Goal: Task Accomplishment & Management: Complete application form

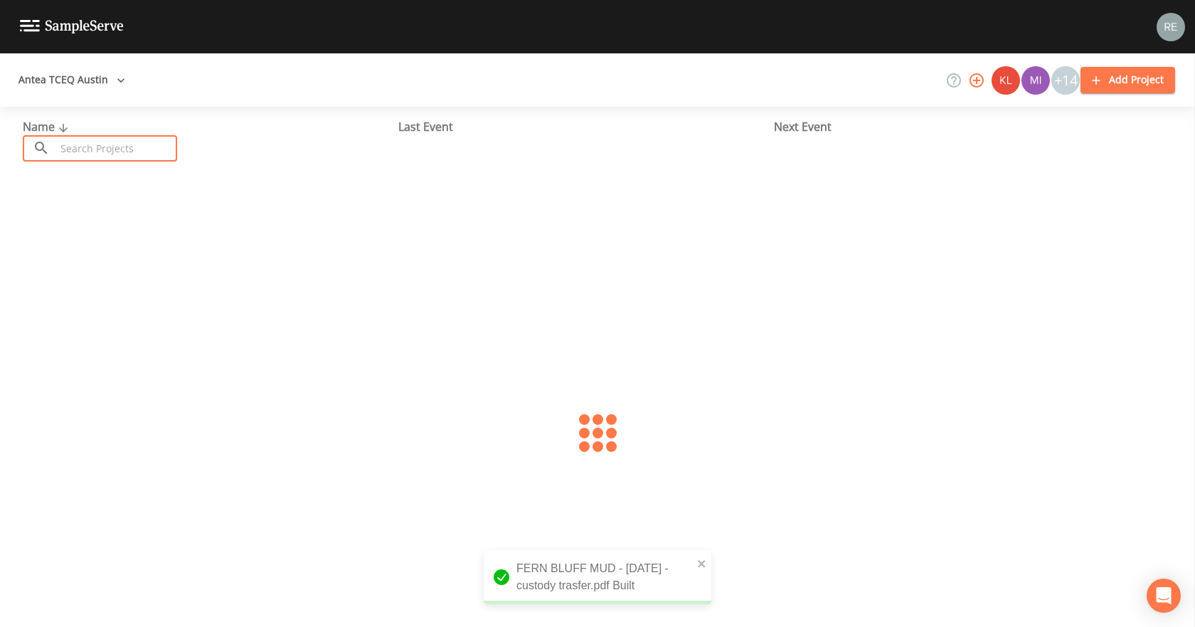
drag, startPoint x: 87, startPoint y: 149, endPoint x: 80, endPoint y: 146, distance: 8.3
click at [87, 149] on input "text" at bounding box center [116, 148] width 122 height 26
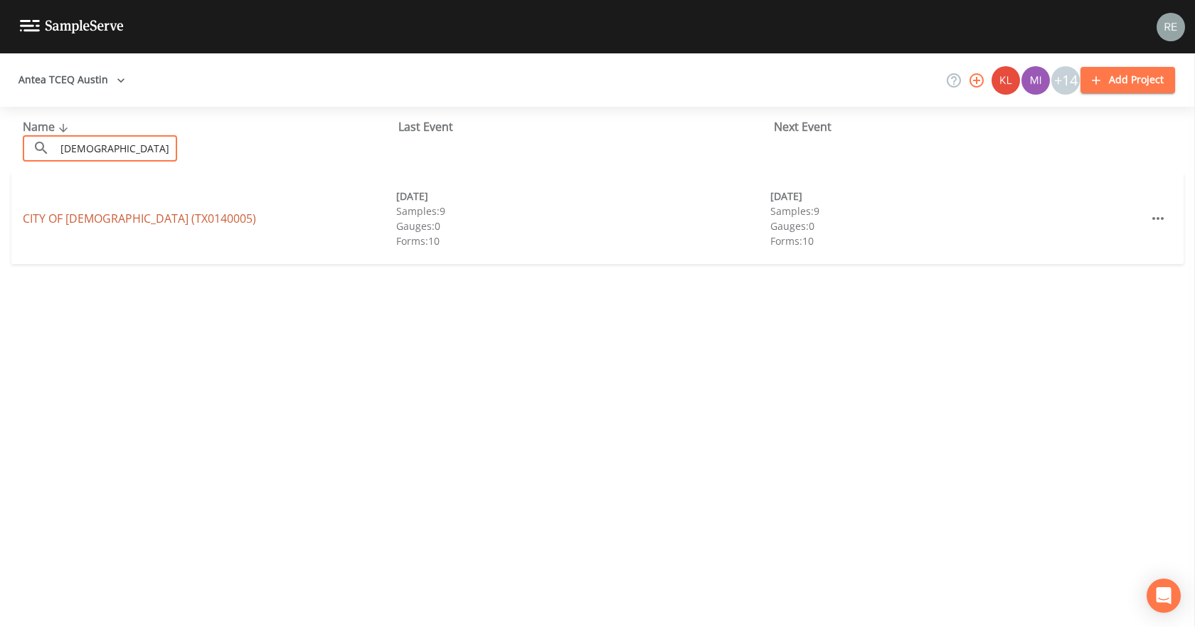
type input "[DEMOGRAPHIC_DATA]"
click at [124, 216] on link "[GEOGRAPHIC_DATA] (TX0140005)" at bounding box center [139, 219] width 233 height 16
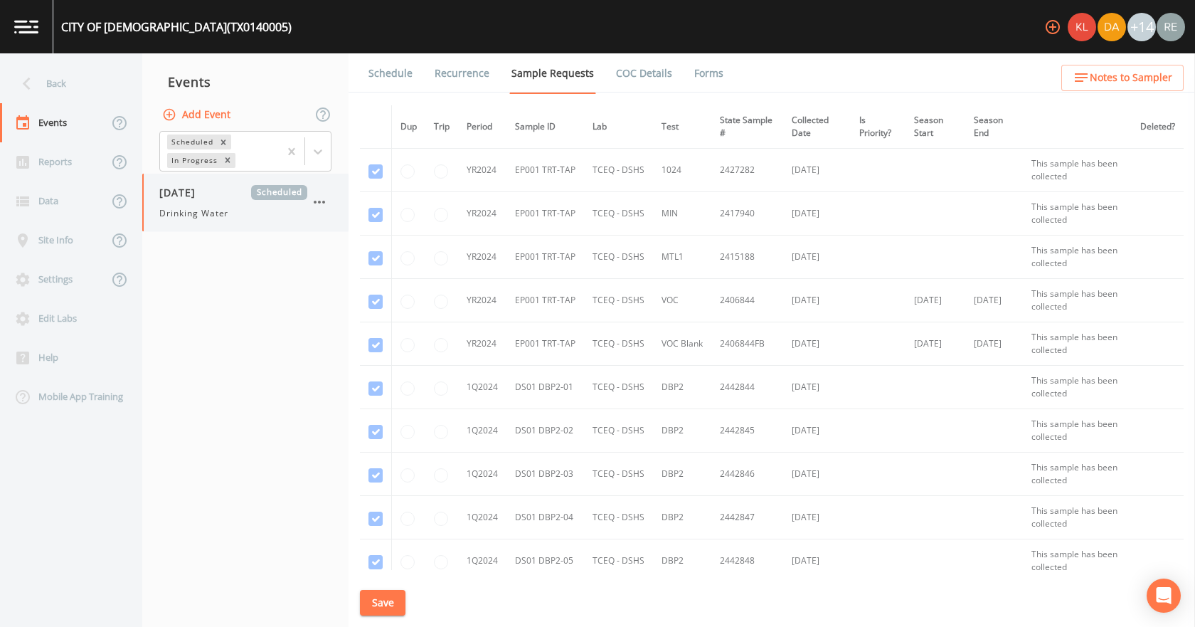
click at [252, 216] on div "Drinking Water" at bounding box center [233, 213] width 148 height 13
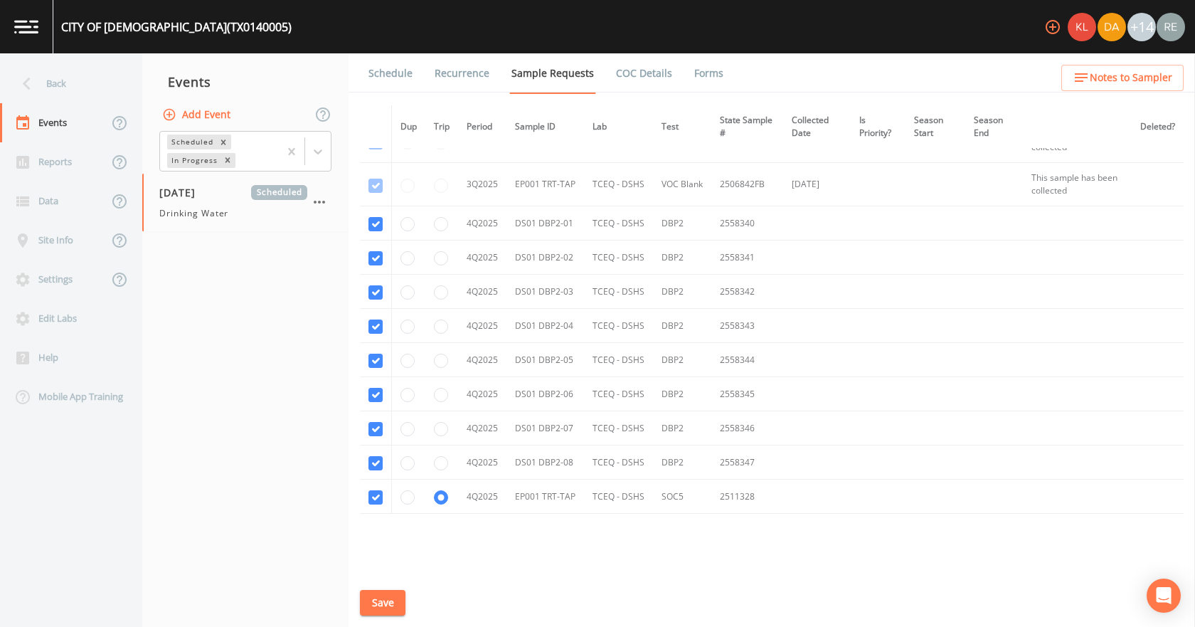
scroll to position [3601, 0]
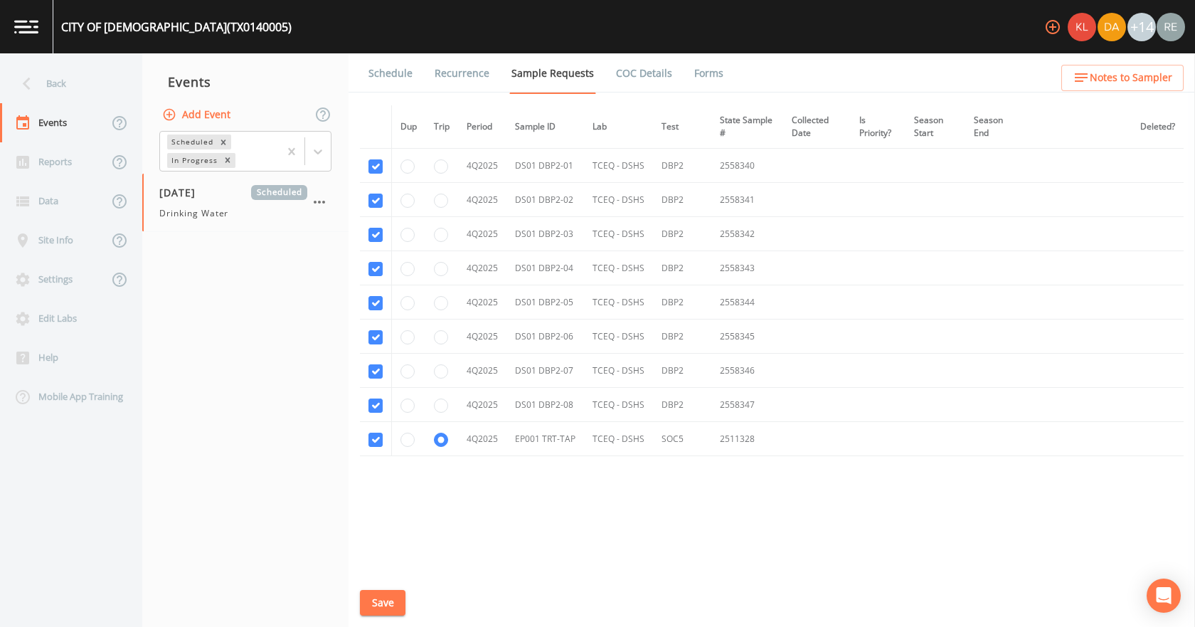
click at [373, 597] on button "Save" at bounding box center [383, 603] width 46 height 26
click at [92, 85] on div "Back" at bounding box center [64, 83] width 128 height 39
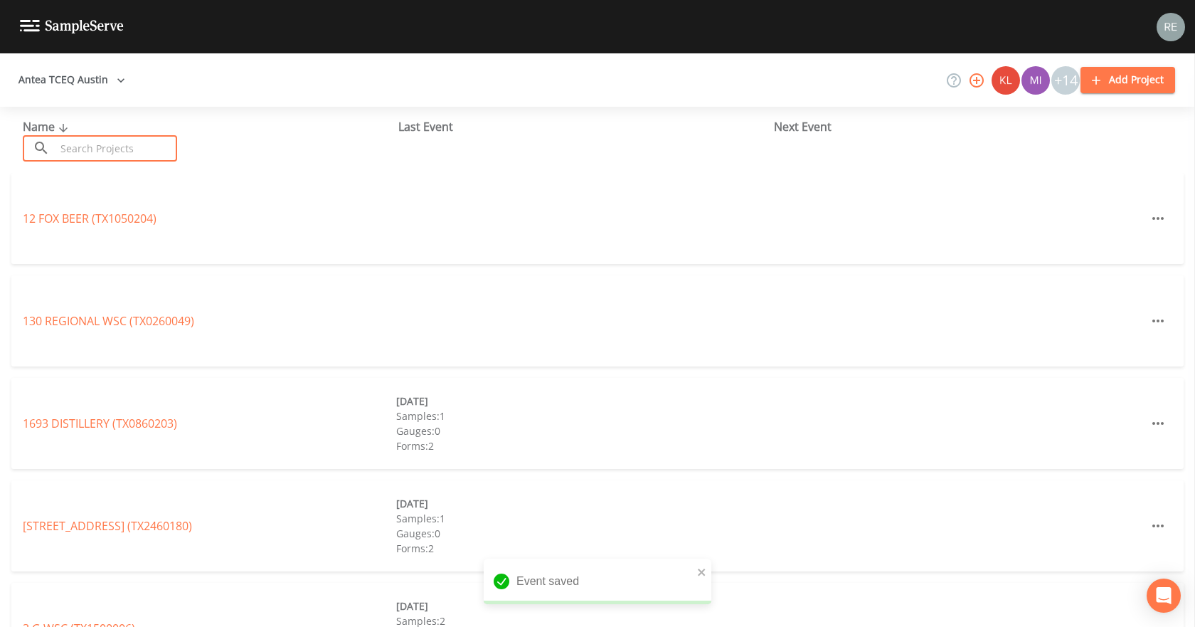
click at [109, 147] on input "text" at bounding box center [116, 148] width 122 height 26
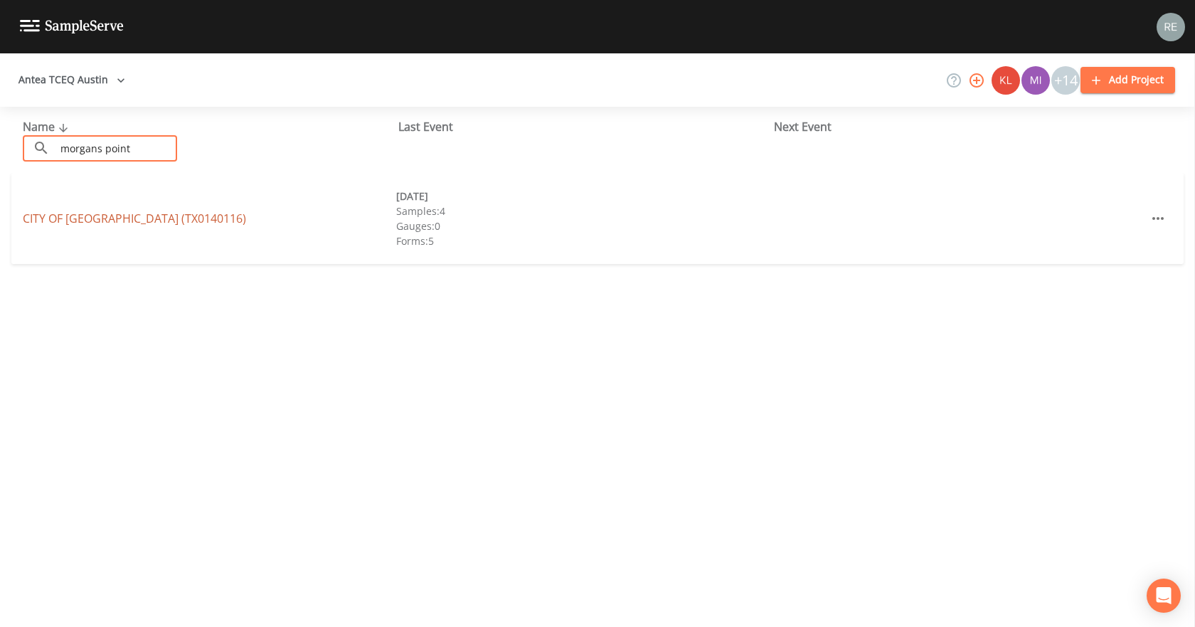
type input "morgans point"
click at [126, 219] on link "CITY OF [GEOGRAPHIC_DATA] (TX0140116)" at bounding box center [134, 219] width 223 height 16
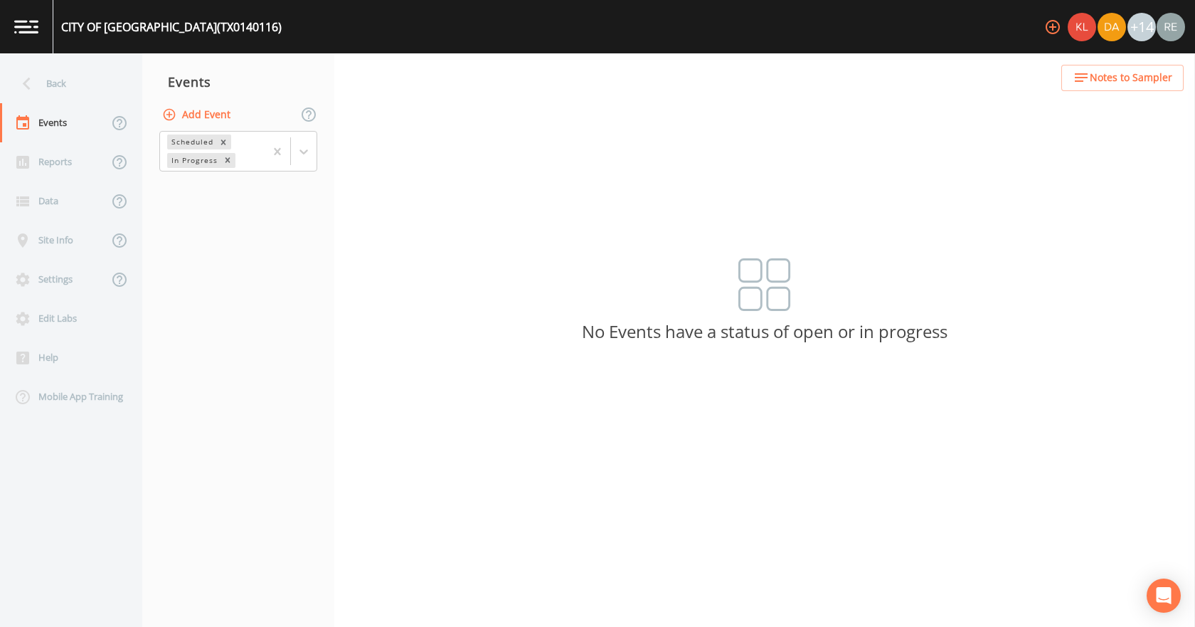
click at [197, 113] on button "Add Event" at bounding box center [197, 115] width 77 height 26
type input "[DATE]"
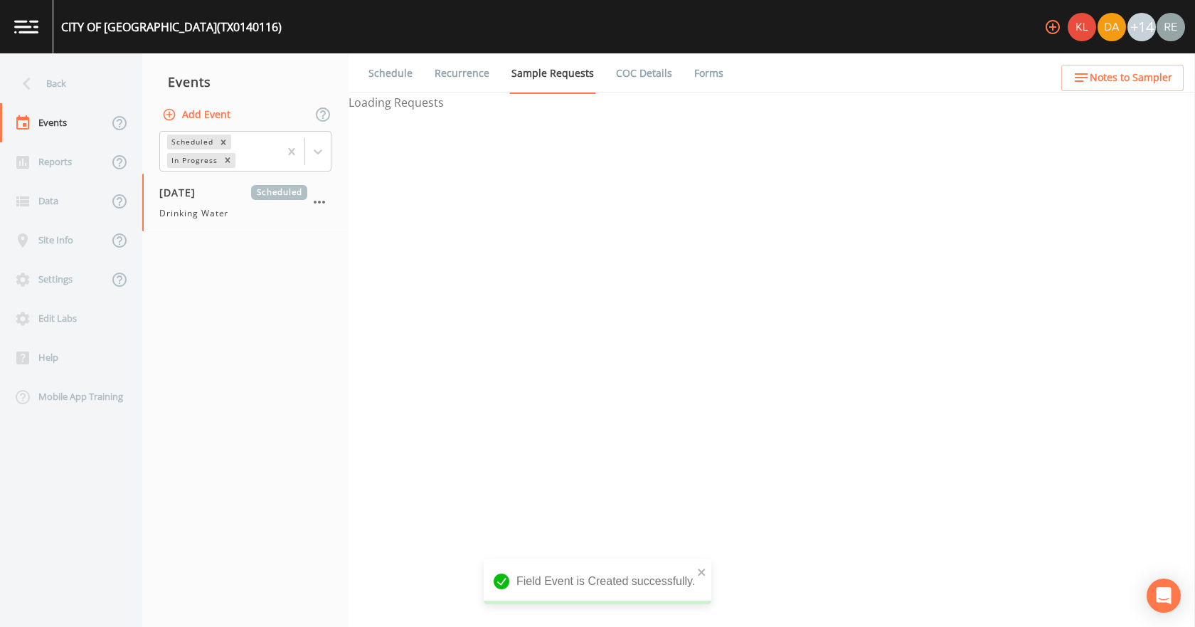
click at [212, 206] on div "[DATE] Scheduled Drinking Water" at bounding box center [233, 202] width 148 height 35
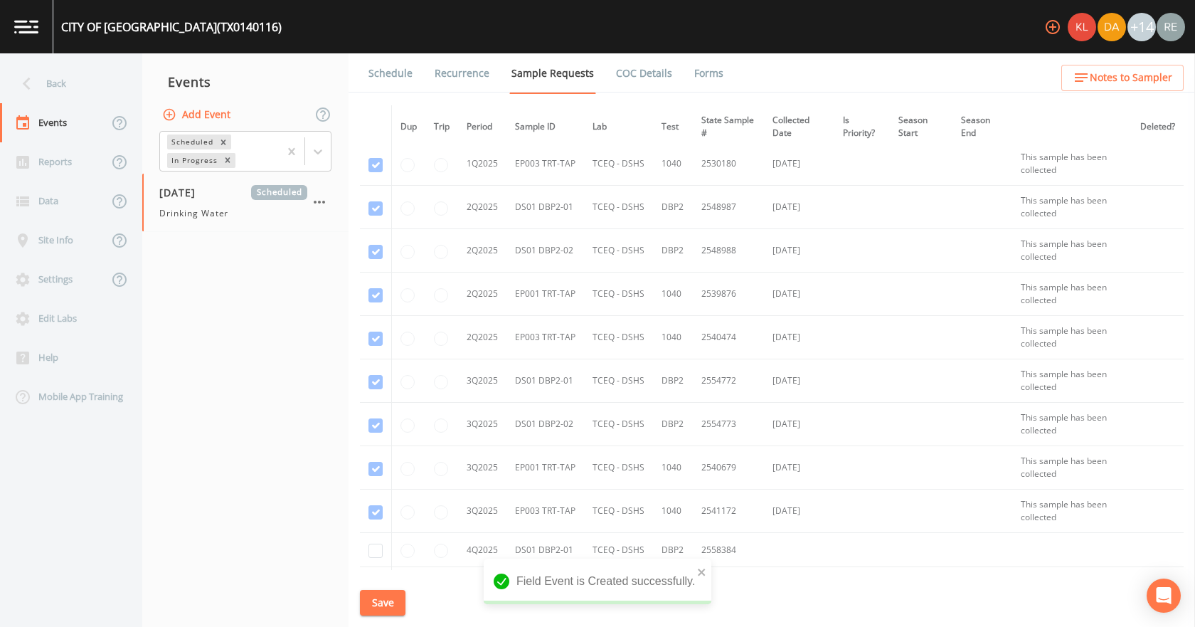
scroll to position [1044, 0]
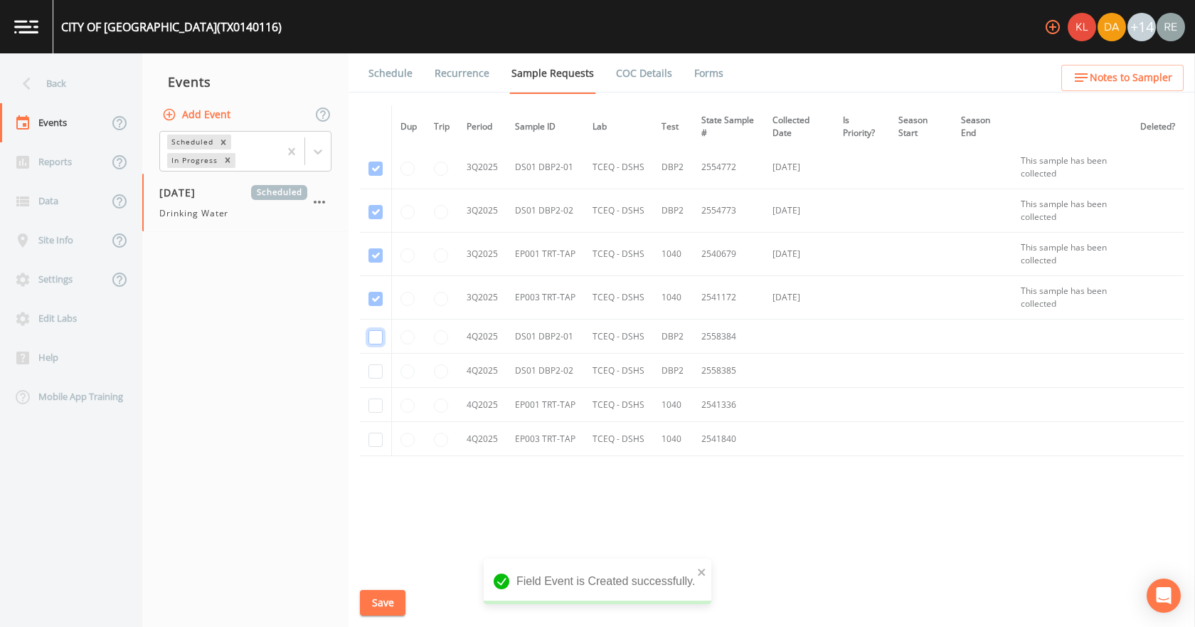
click at [372, 336] on input "checkbox" at bounding box center [375, 337] width 14 height 14
checkbox input "true"
drag, startPoint x: 374, startPoint y: 370, endPoint x: 373, endPoint y: 411, distance: 41.3
click at [374, 373] on input "checkbox" at bounding box center [375, 371] width 14 height 14
checkbox input "true"
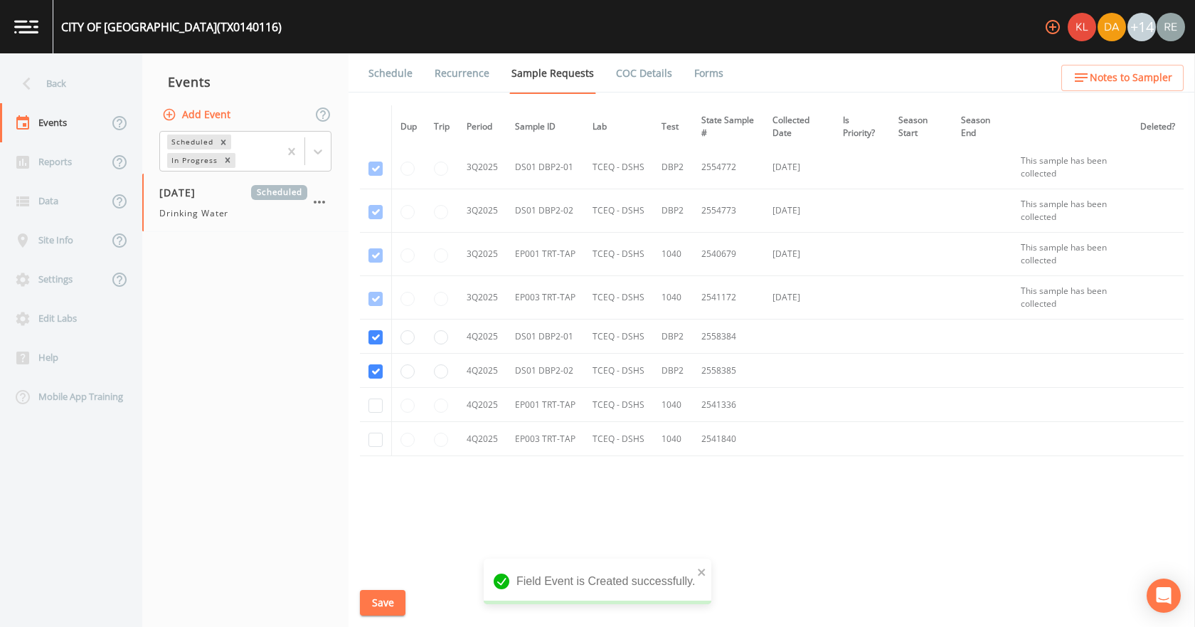
click at [373, 417] on td at bounding box center [376, 405] width 32 height 34
click at [374, 405] on input "checkbox" at bounding box center [375, 405] width 14 height 14
checkbox input "true"
click at [370, 436] on input "checkbox" at bounding box center [375, 439] width 14 height 14
checkbox input "true"
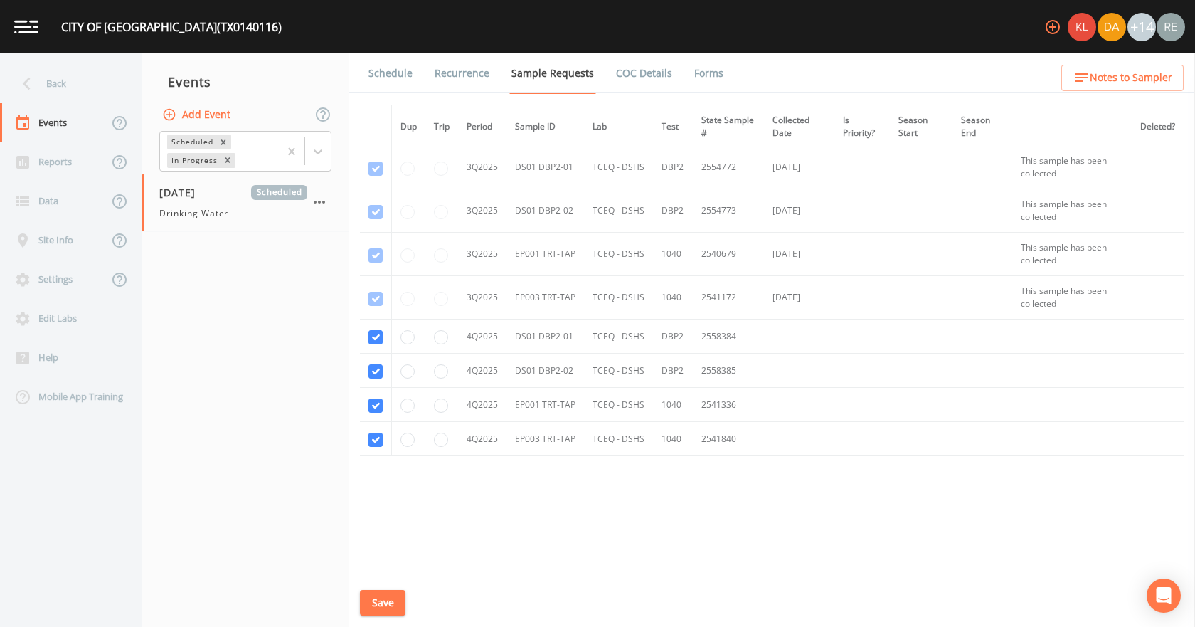
click at [397, 590] on button "Save" at bounding box center [383, 603] width 46 height 26
click at [392, 68] on link "Schedule" at bounding box center [390, 73] width 48 height 40
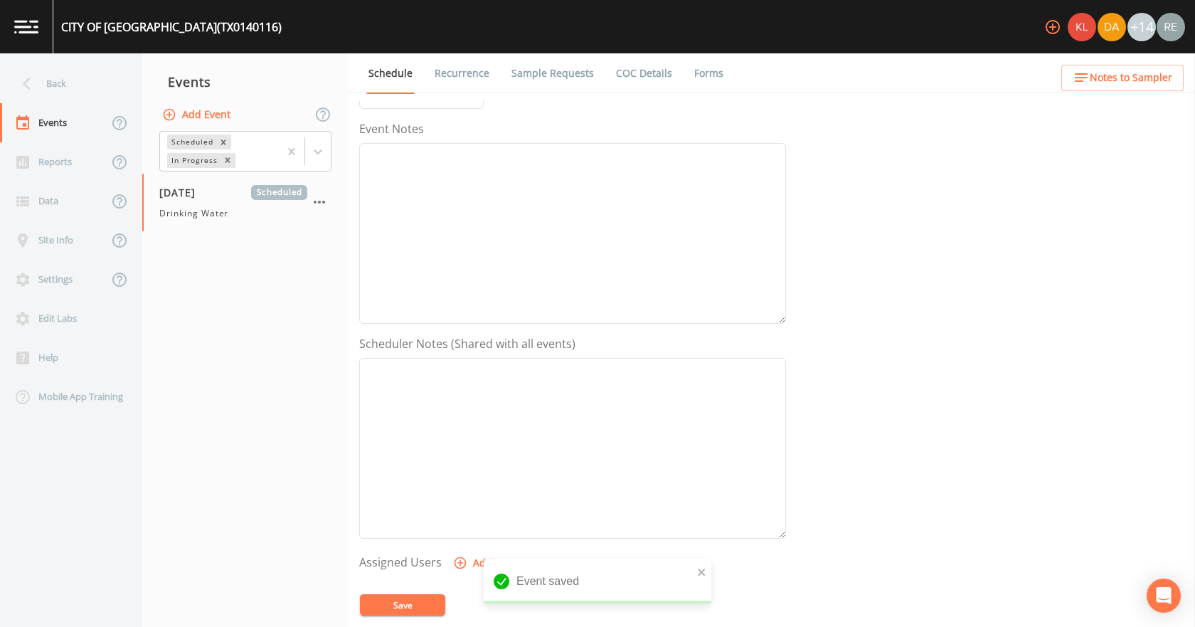
scroll to position [377, 0]
click at [479, 355] on button "Add" at bounding box center [474, 350] width 48 height 26
select select "cda467bf-2385-465e-b0d0-2ef008f7967e"
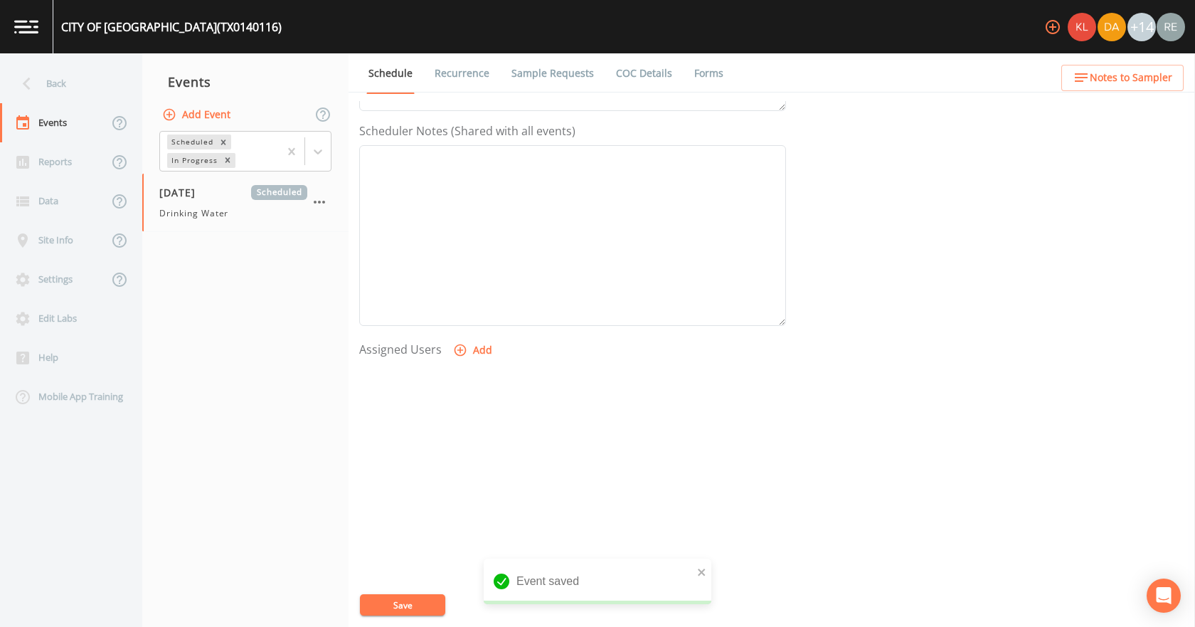
select select
click at [424, 594] on button "Save" at bounding box center [402, 604] width 85 height 21
click at [38, 104] on div "Events" at bounding box center [54, 122] width 108 height 39
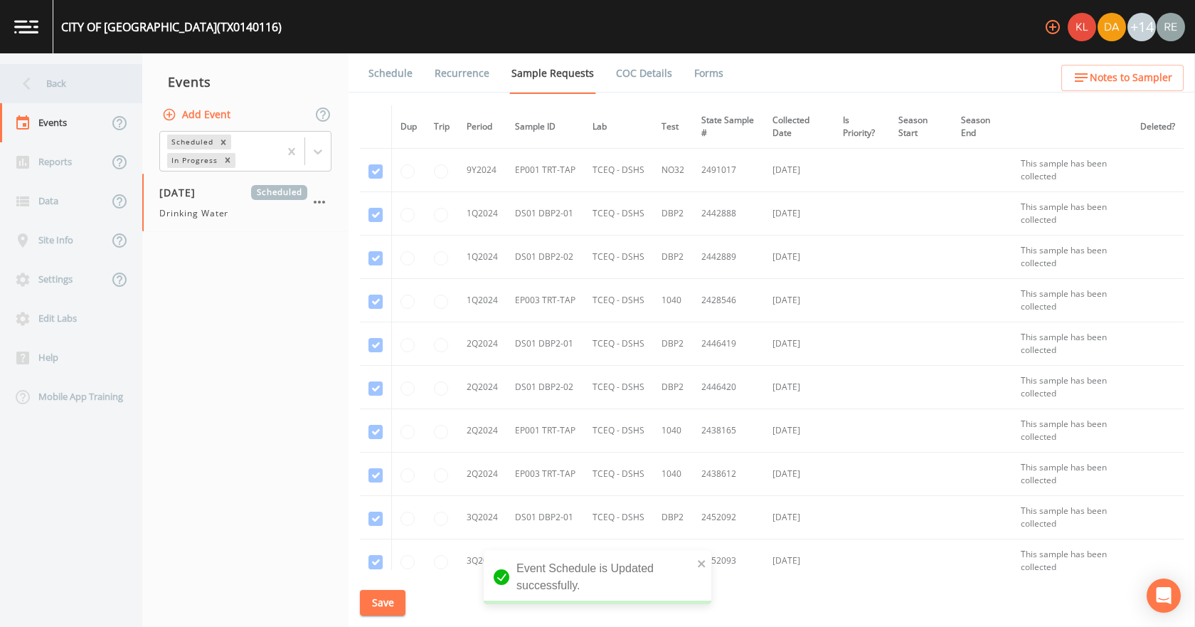
click at [41, 92] on div "Back" at bounding box center [64, 83] width 128 height 39
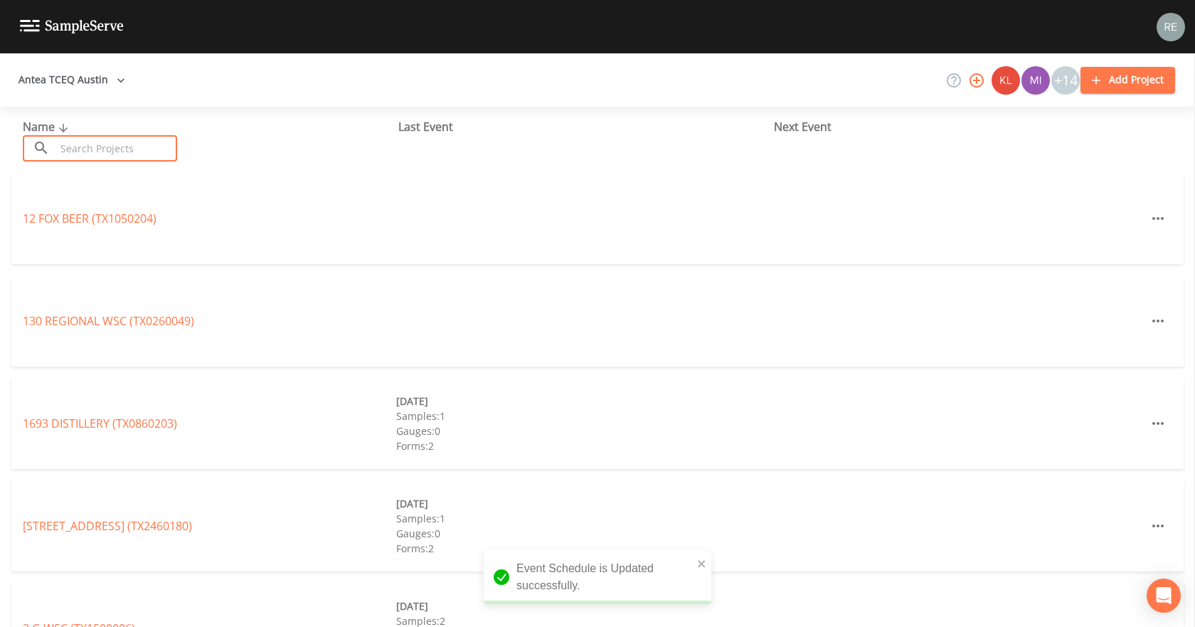
click at [59, 139] on input "text" at bounding box center [116, 148] width 122 height 26
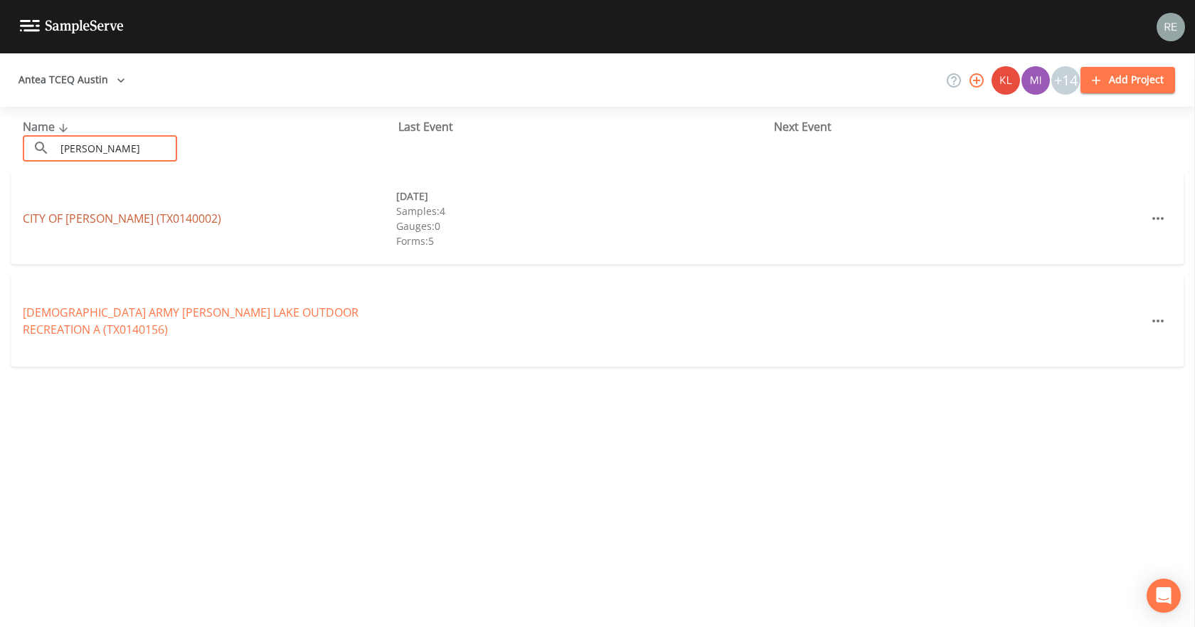
type input "[PERSON_NAME]"
click at [83, 218] on link "CITY OF [GEOGRAPHIC_DATA] (TX0140002)" at bounding box center [122, 219] width 198 height 16
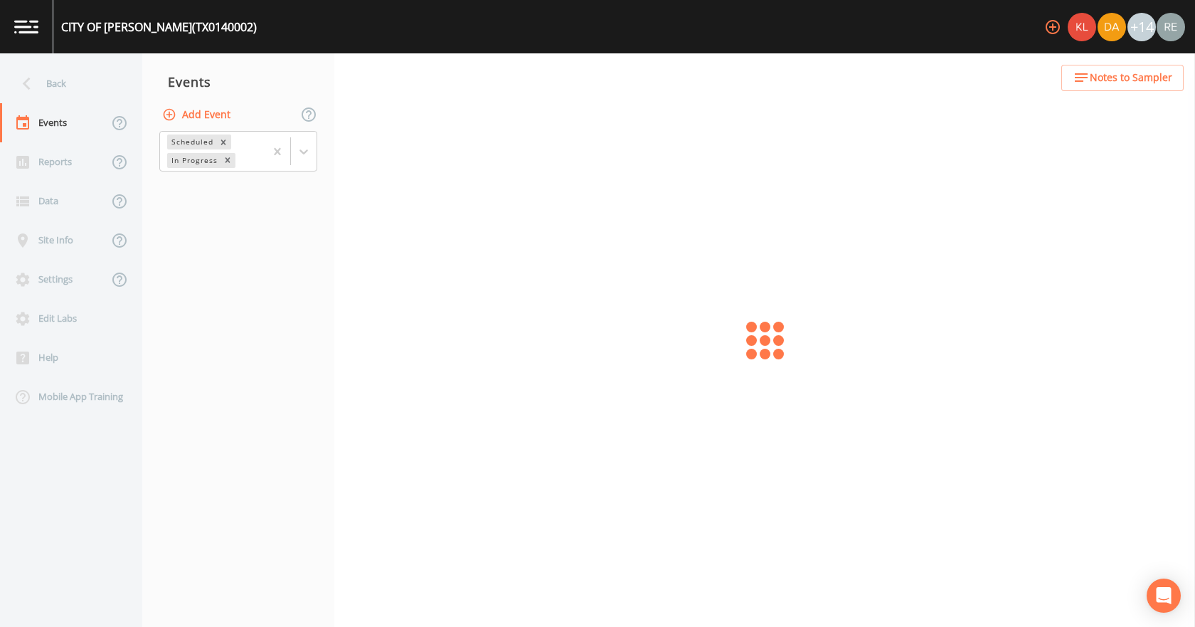
click at [189, 117] on button "Add Event" at bounding box center [197, 115] width 77 height 26
type input "[DATE]"
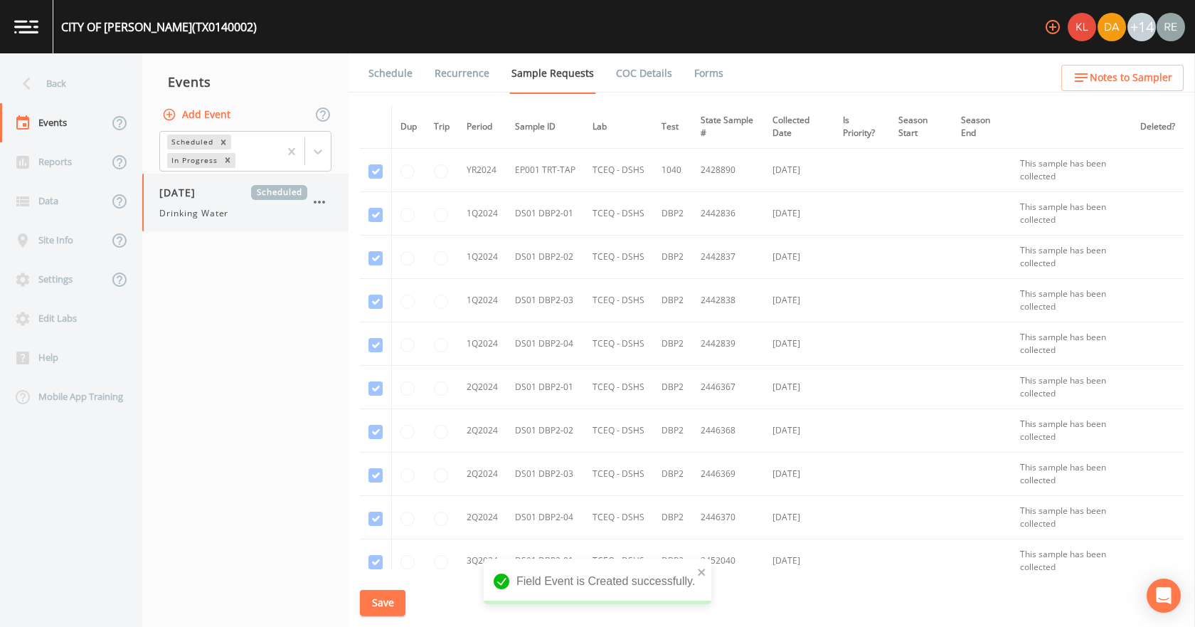
click at [204, 205] on div "[DATE] Scheduled Drinking Water" at bounding box center [233, 202] width 148 height 35
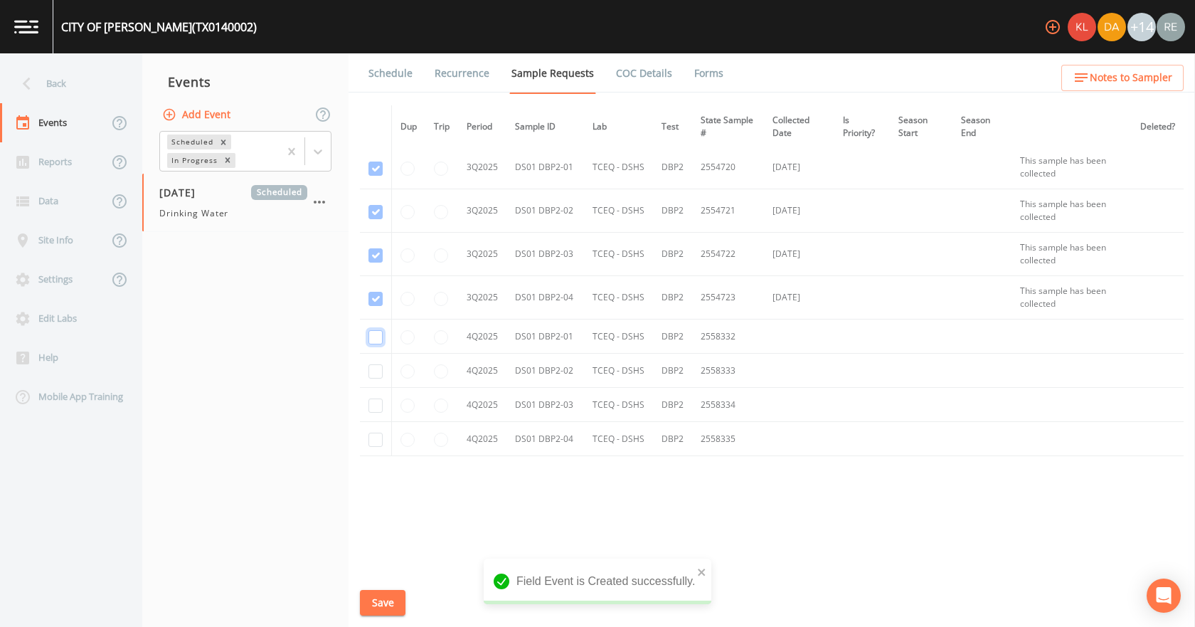
click at [377, 334] on input "checkbox" at bounding box center [375, 337] width 14 height 14
checkbox input "true"
click at [378, 373] on input "checkbox" at bounding box center [375, 371] width 14 height 14
checkbox input "true"
click at [373, 409] on input "checkbox" at bounding box center [375, 405] width 14 height 14
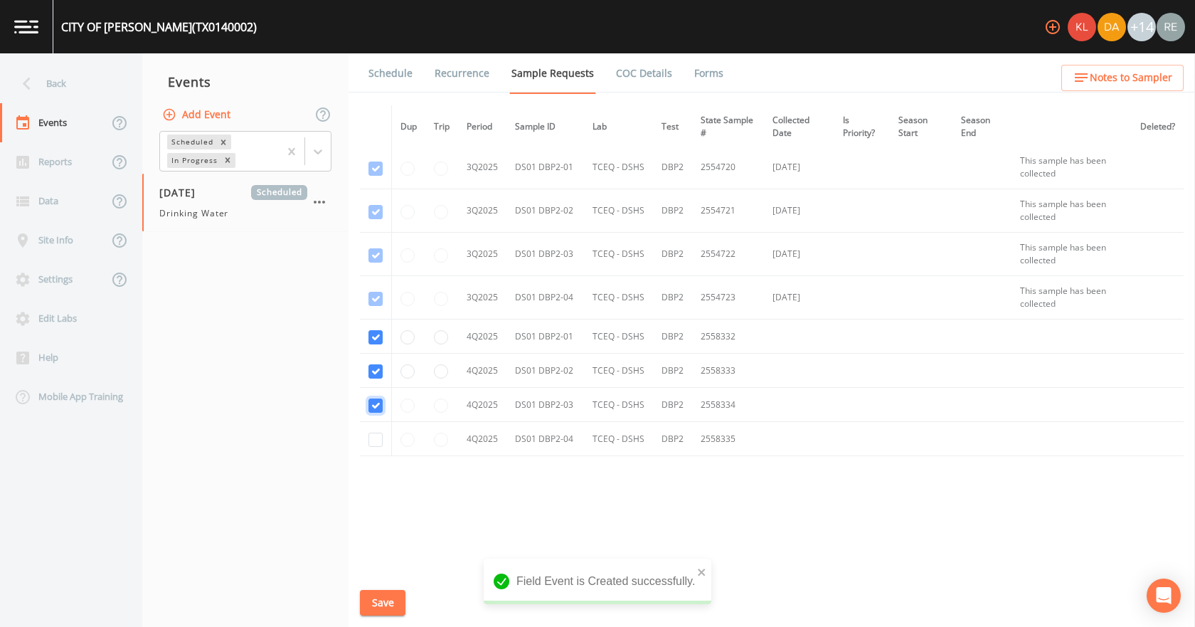
checkbox input "true"
drag, startPoint x: 372, startPoint y: 441, endPoint x: 366, endPoint y: 436, distance: 8.1
click at [370, 440] on input "checkbox" at bounding box center [375, 439] width 14 height 14
checkbox input "true"
click at [387, 610] on button "Save" at bounding box center [383, 603] width 46 height 26
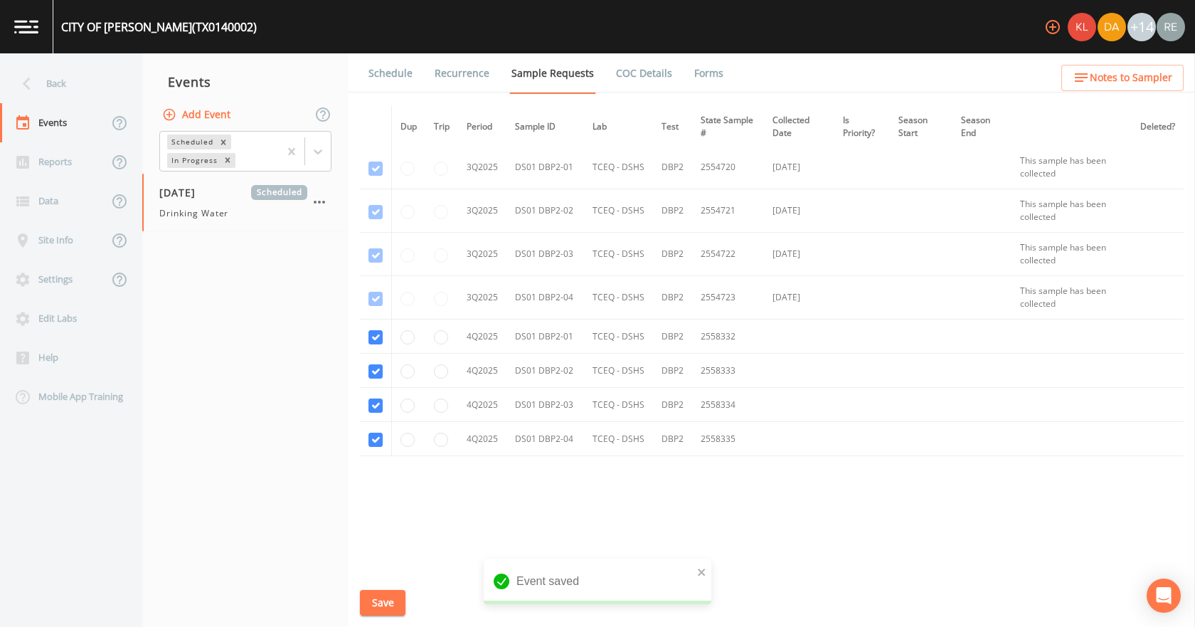
drag, startPoint x: 386, startPoint y: 76, endPoint x: 390, endPoint y: 94, distance: 18.5
click at [386, 76] on link "Schedule" at bounding box center [390, 73] width 48 height 40
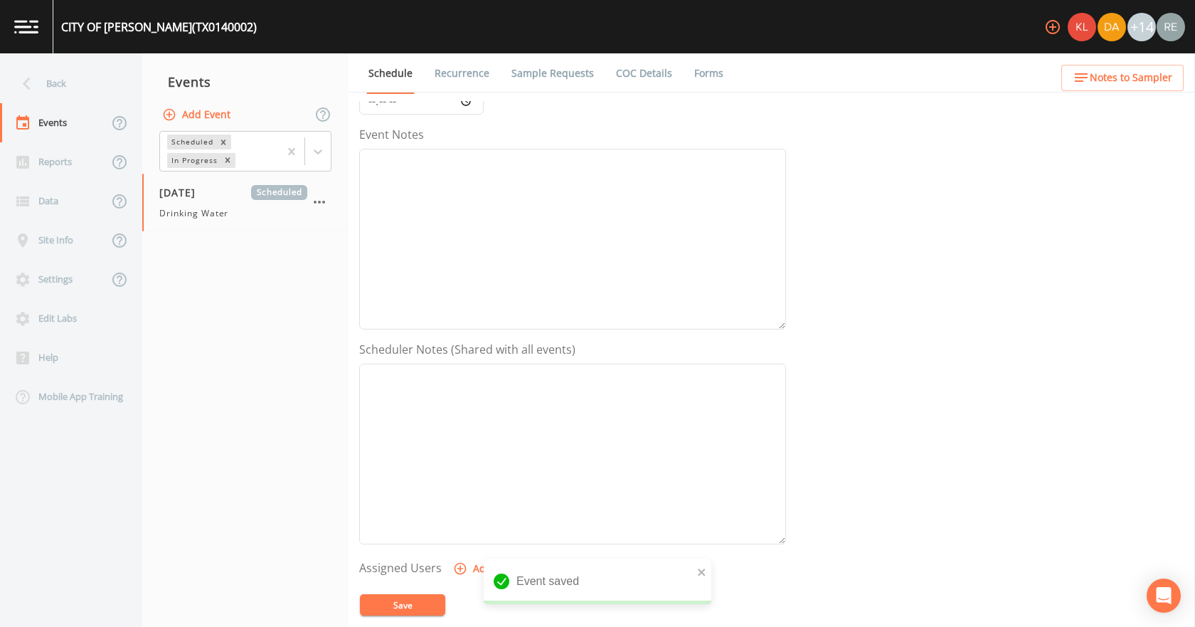
scroll to position [377, 0]
click at [464, 346] on icon "button" at bounding box center [460, 350] width 14 height 14
select select "cda467bf-2385-465e-b0d0-2ef008f7967e"
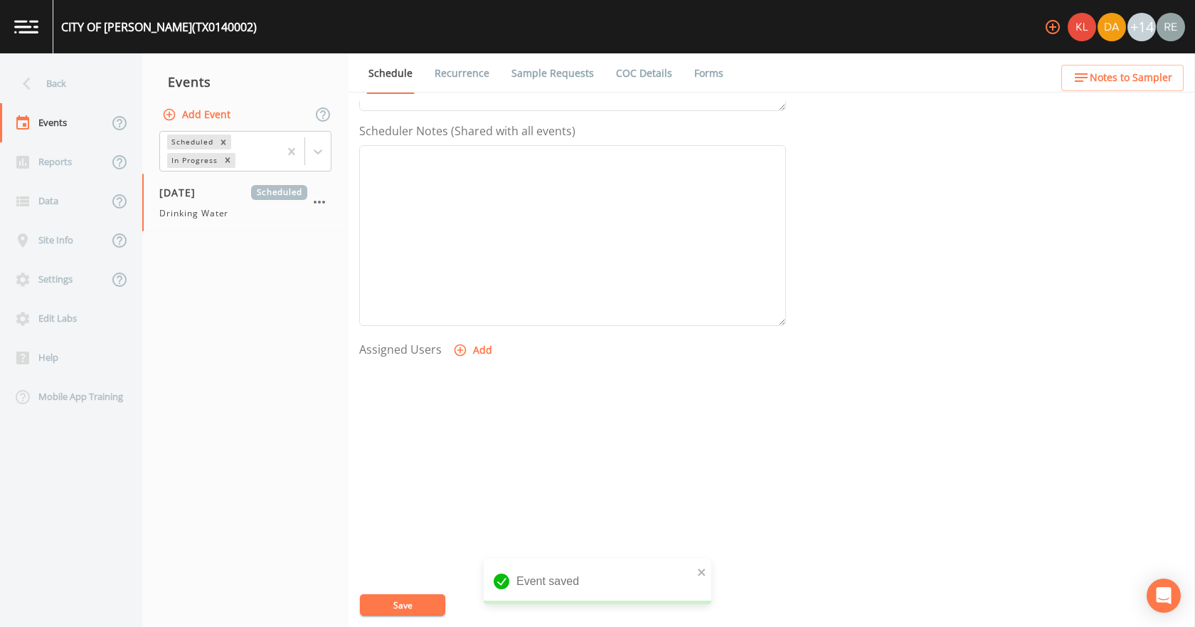
select select
click at [399, 592] on div "Event Name Target Sampling Date [DATE] Time (Optional) Event Notes Scheduler No…" at bounding box center [777, 364] width 836 height 526
click at [403, 599] on button "Save" at bounding box center [402, 604] width 85 height 21
click at [70, 95] on div "Back" at bounding box center [64, 83] width 128 height 39
